Goal: Subscribe to service/newsletter

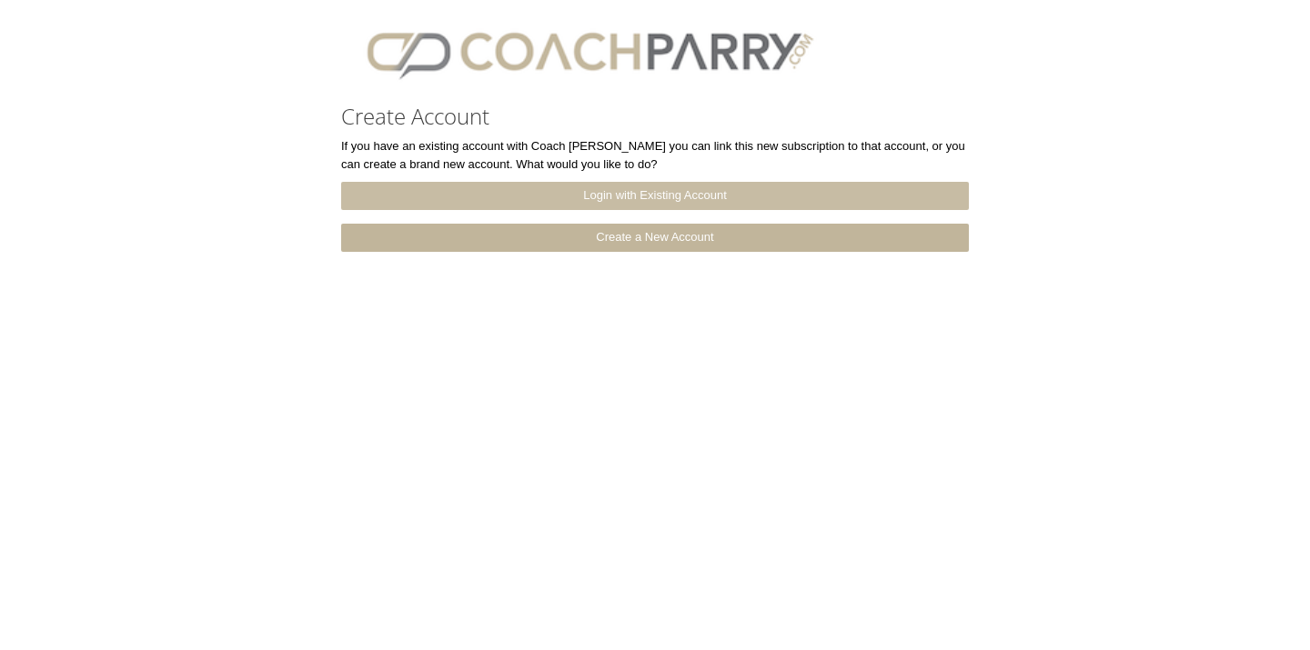
click at [651, 202] on link "Login with Existing Account" at bounding box center [655, 196] width 628 height 28
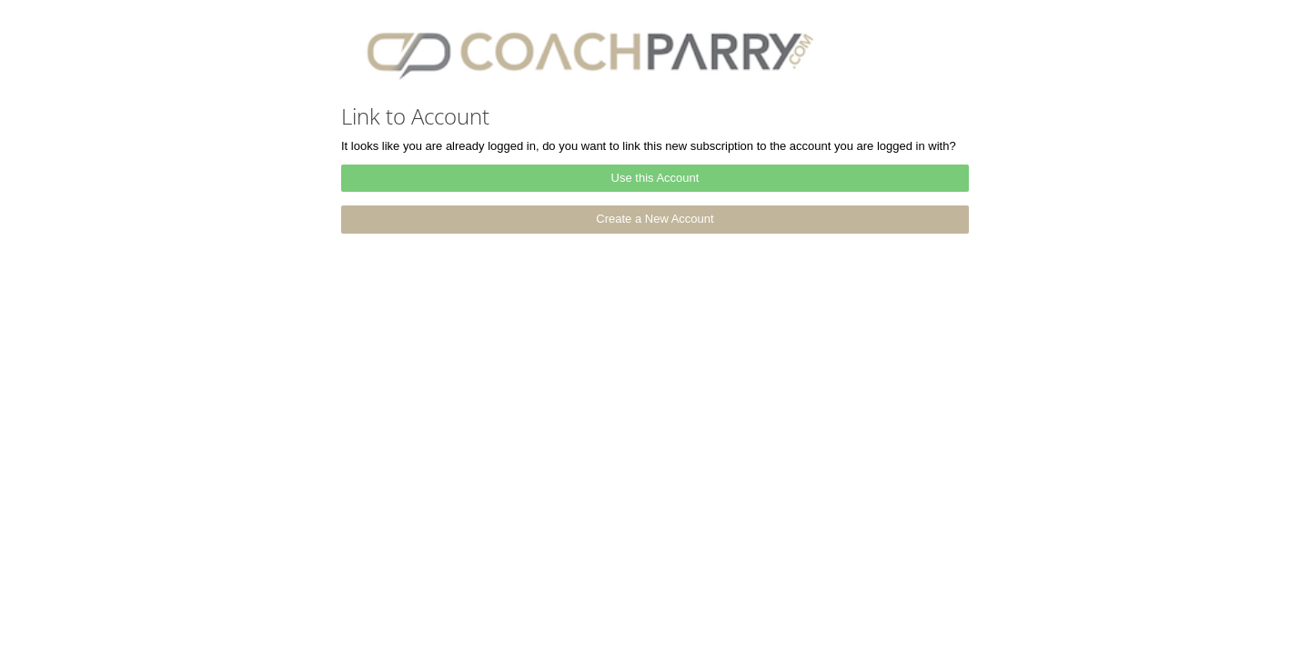
click at [640, 177] on link "Use this Account" at bounding box center [655, 179] width 628 height 28
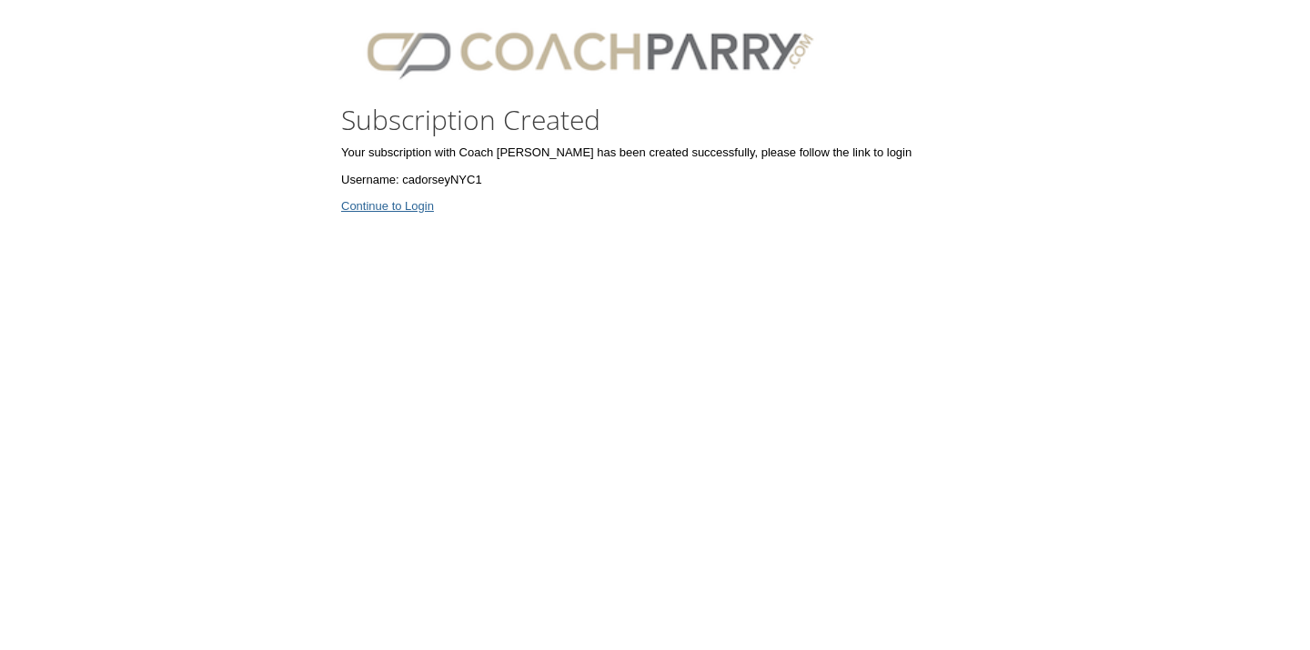
click at [413, 206] on link "Continue to Login" at bounding box center [387, 206] width 93 height 14
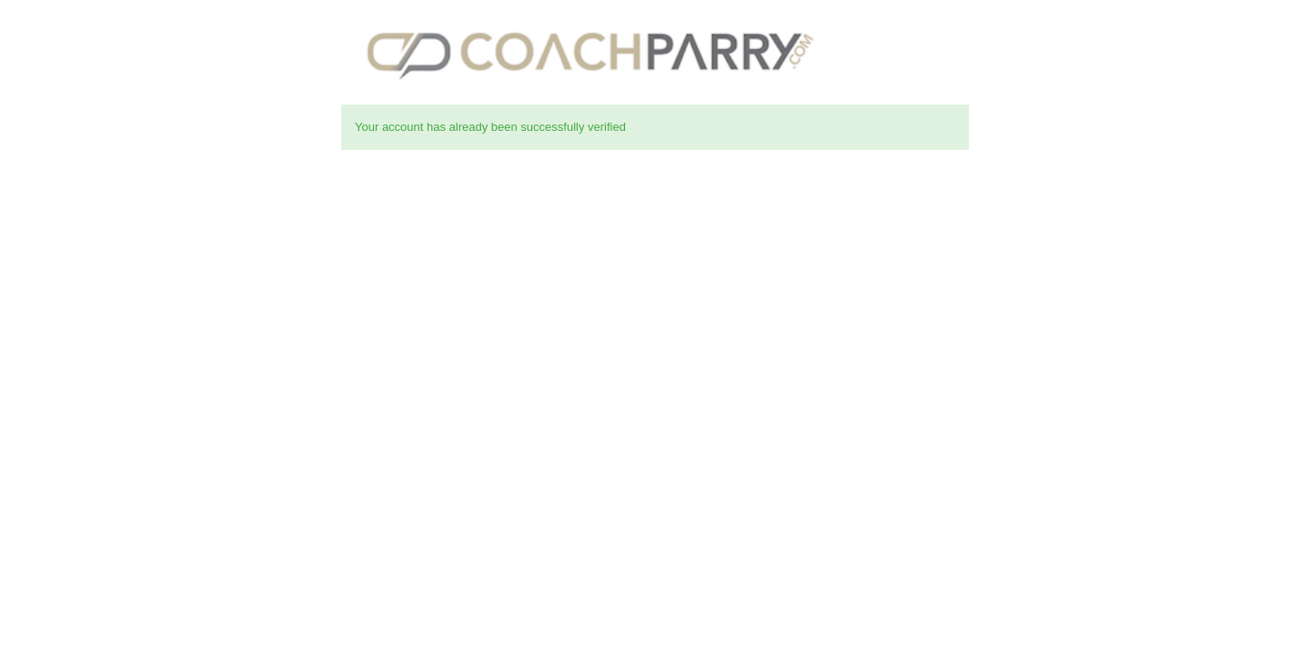
click at [638, 129] on div "Your account has already been successfully verified" at bounding box center [655, 127] width 628 height 45
click at [647, 42] on img at bounding box center [589, 52] width 497 height 68
